Goal: Task Accomplishment & Management: Use online tool/utility

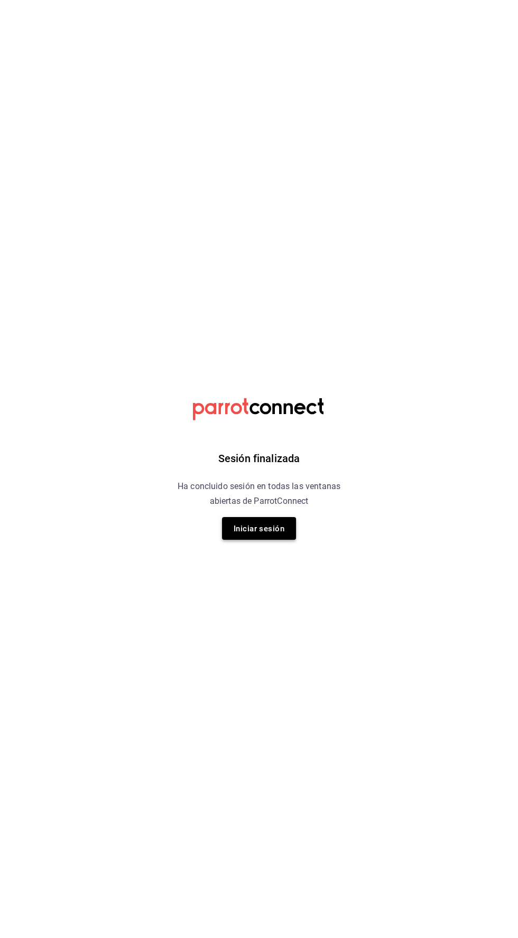
click at [276, 533] on font "Iniciar sesión" at bounding box center [259, 529] width 51 height 10
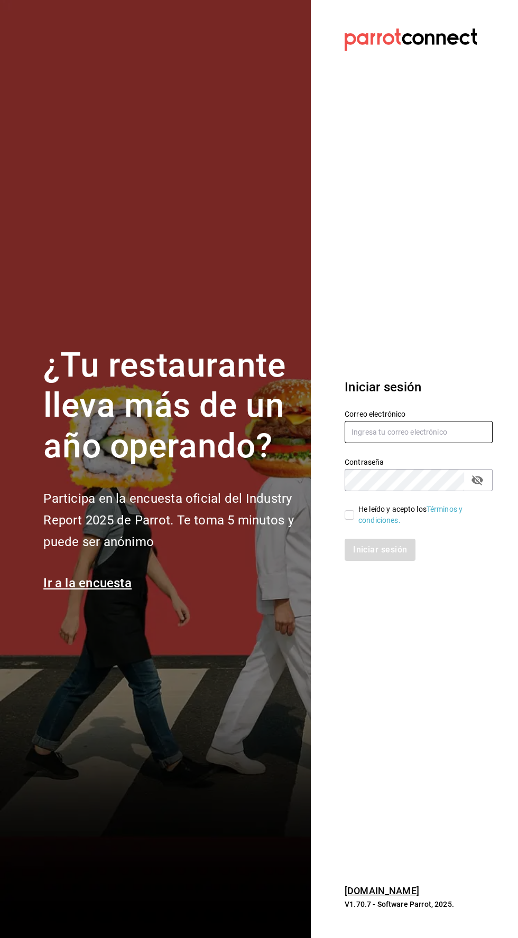
click at [413, 443] on input "text" at bounding box center [419, 432] width 148 height 22
type input "Alexvoss834@gmail.com"
click at [349, 520] on input "He leído y acepto los Términos y condiciones." at bounding box center [350, 515] width 10 height 10
checkbox input "true"
click at [382, 555] on font "Iniciar sesión" at bounding box center [380, 550] width 54 height 10
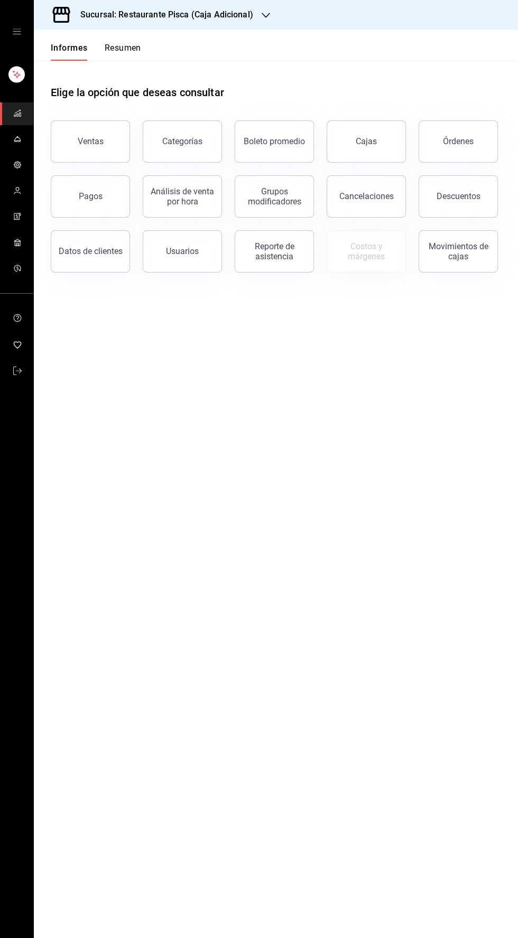
click at [264, 15] on icon "button" at bounding box center [266, 15] width 8 height 8
click at [124, 80] on div "Pisca" at bounding box center [113, 70] width 159 height 24
click at [67, 144] on button "Ventas" at bounding box center [90, 141] width 79 height 42
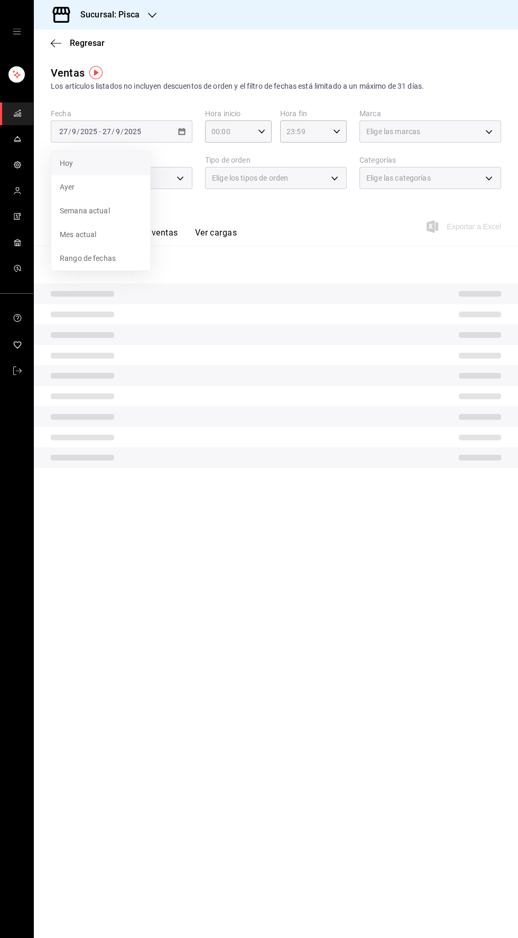
click at [66, 163] on font "Hoy" at bounding box center [66, 163] width 13 height 8
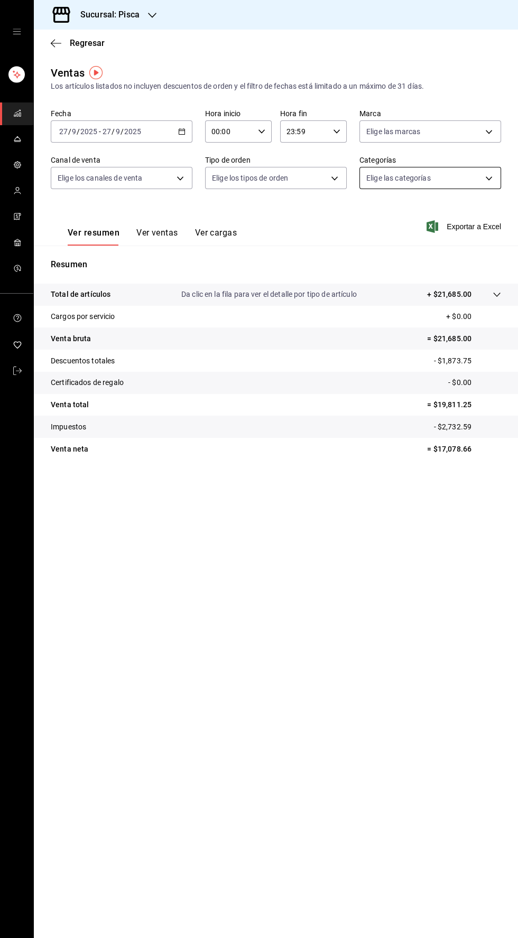
click at [467, 185] on body "Sucursal: Pisca Regresar Ventas Los artículos listados no incluyen descuentos d…" at bounding box center [259, 469] width 518 height 938
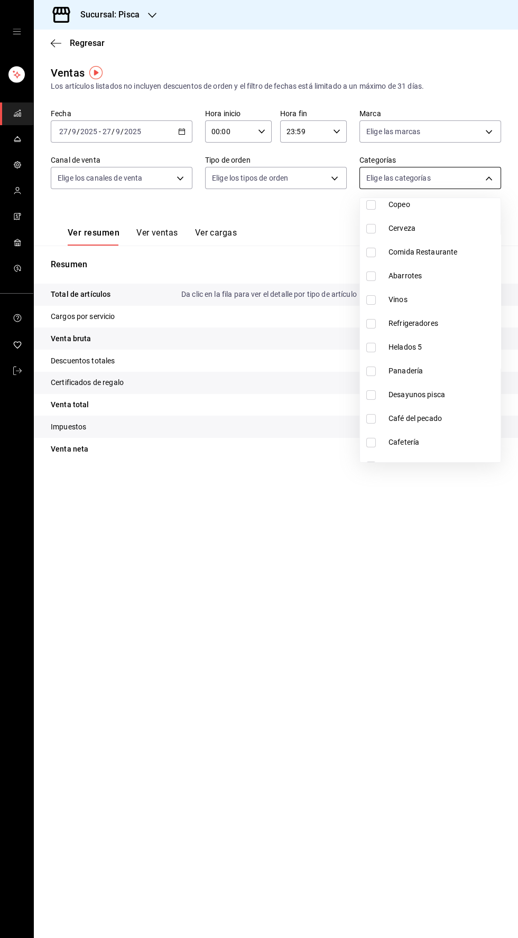
scroll to position [231, 0]
click at [392, 362] on li "Panadería" at bounding box center [430, 372] width 141 height 24
type input "234bba02-db58-4baf-bcb8-f13c8dbadb70"
checkbox input "true"
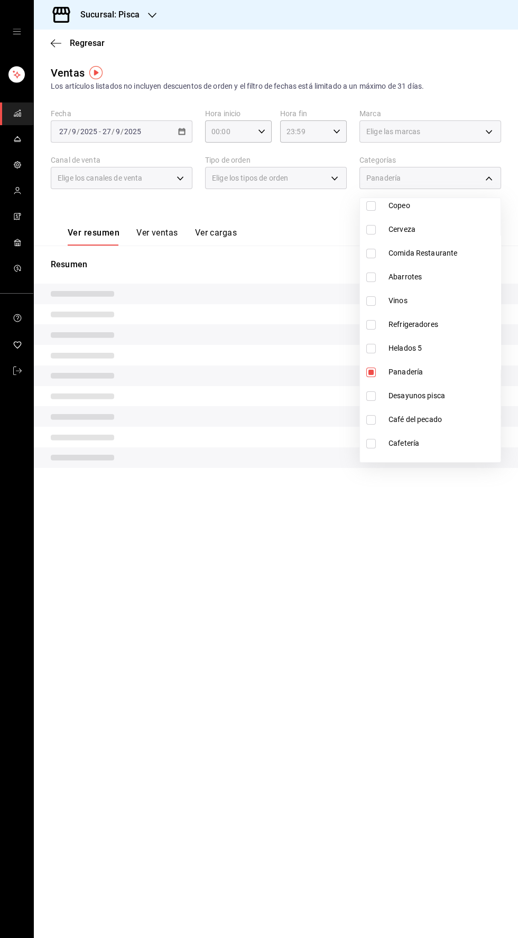
click at [390, 362] on li "Panadería" at bounding box center [430, 372] width 141 height 24
checkbox input "false"
click at [373, 348] on input "checkbox" at bounding box center [371, 349] width 10 height 10
checkbox input "true"
type input "2e004ecd-0e99-4f20-a2e6-b893d6da9dab"
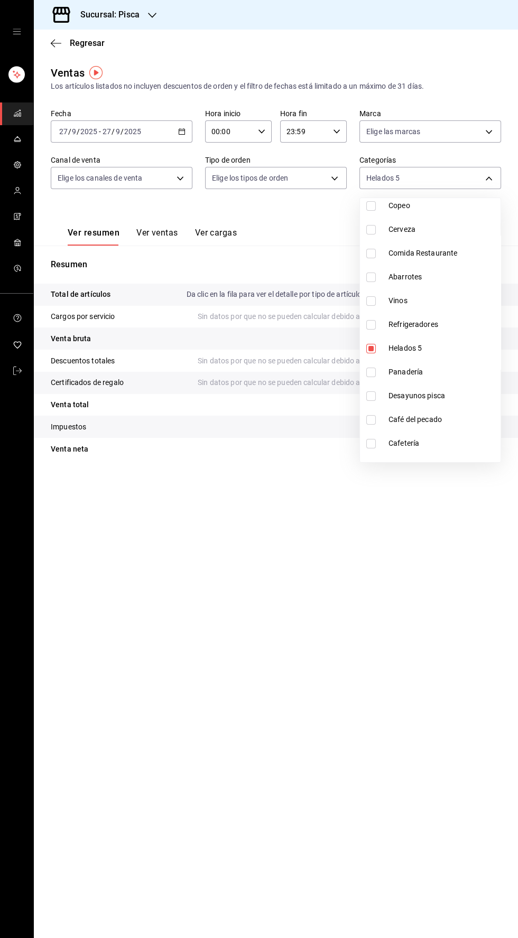
click at [156, 233] on div at bounding box center [259, 469] width 518 height 938
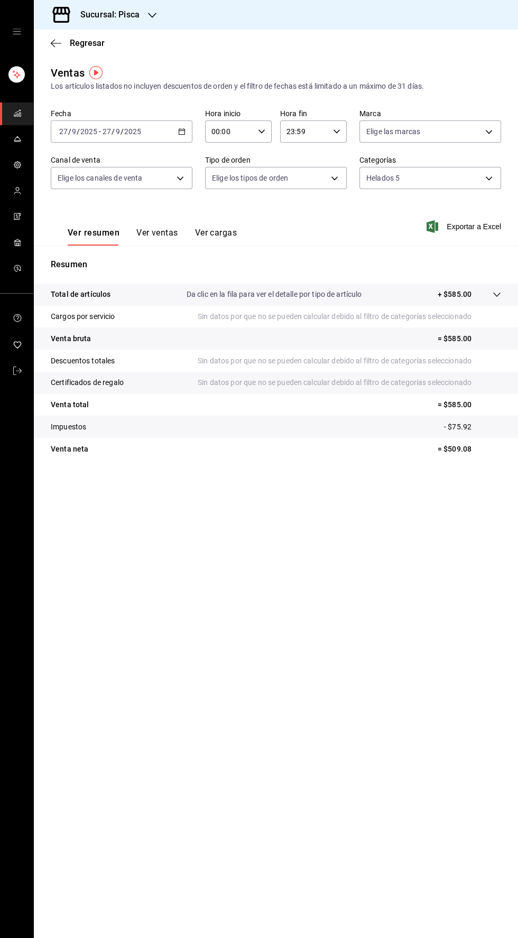
click at [152, 232] on font "Ver ventas" at bounding box center [157, 233] width 42 height 10
